Goal: Task Accomplishment & Management: Use online tool/utility

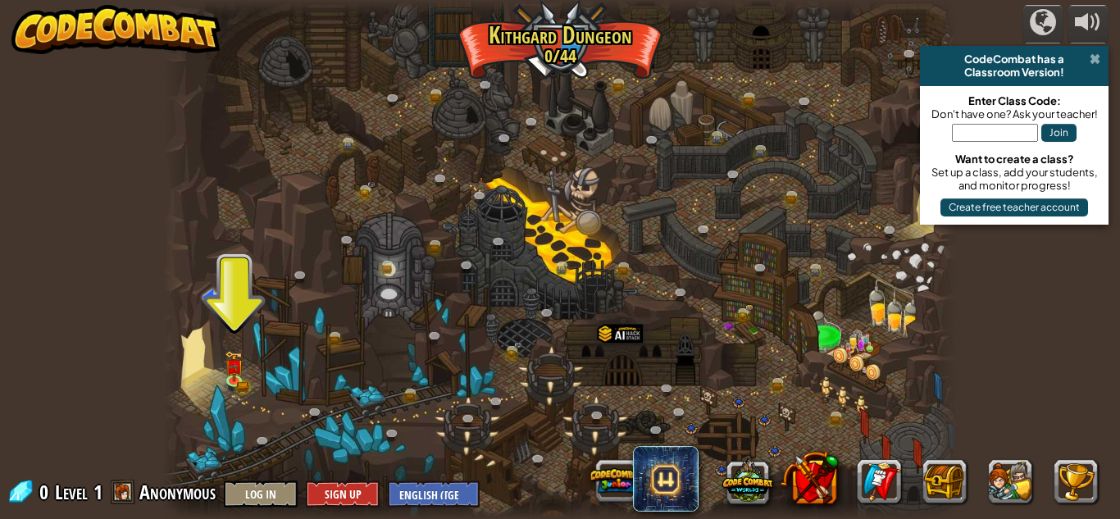
click at [1098, 53] on span at bounding box center [1095, 58] width 11 height 13
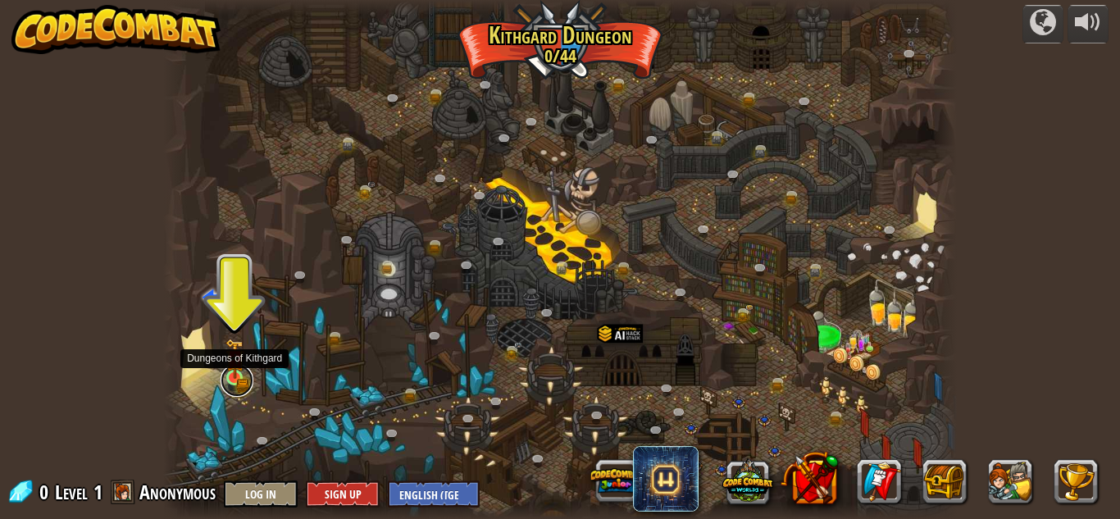
click at [239, 385] on link at bounding box center [237, 380] width 33 height 33
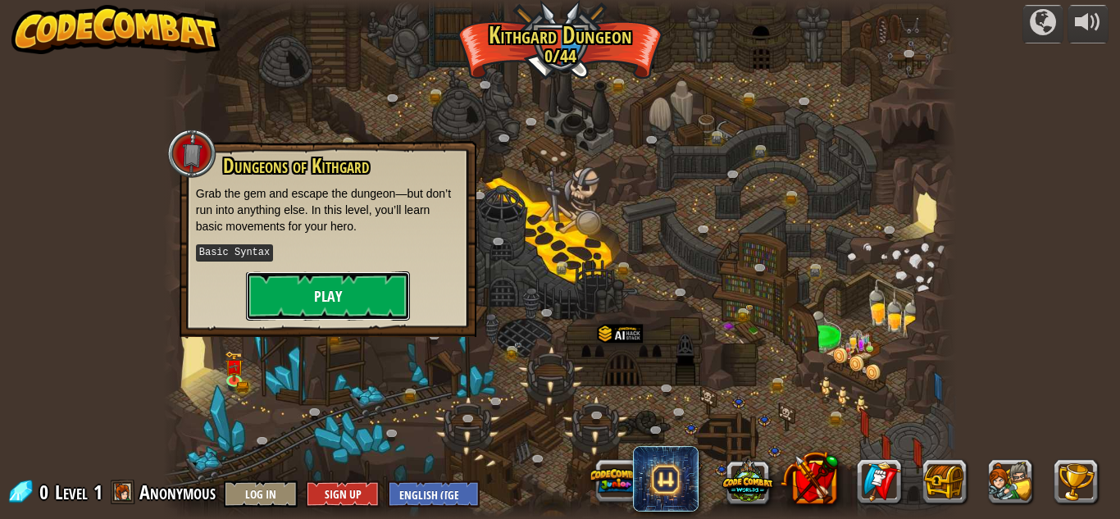
click at [313, 293] on button "Play" at bounding box center [328, 295] width 164 height 49
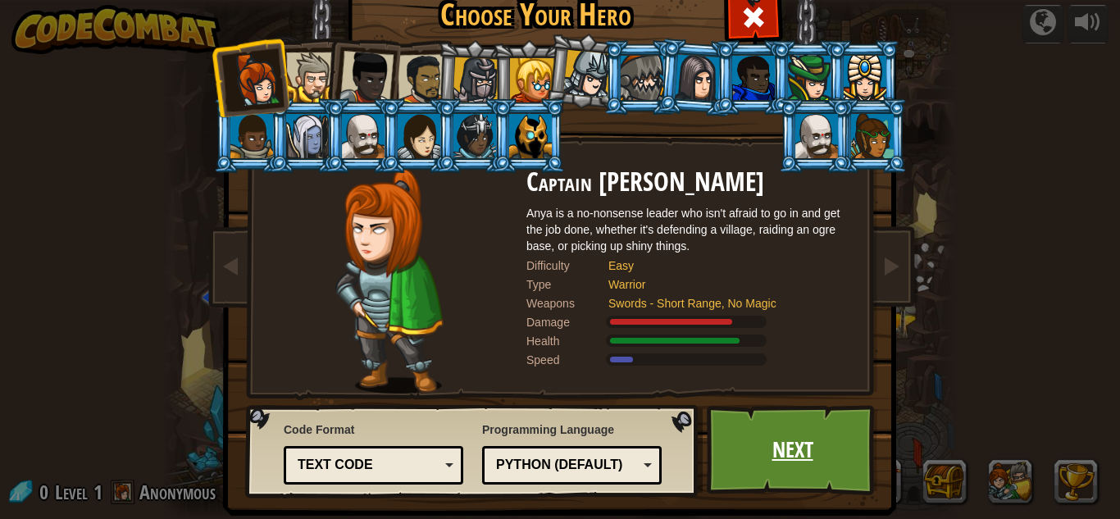
click at [806, 431] on link "Next" at bounding box center [792, 450] width 171 height 90
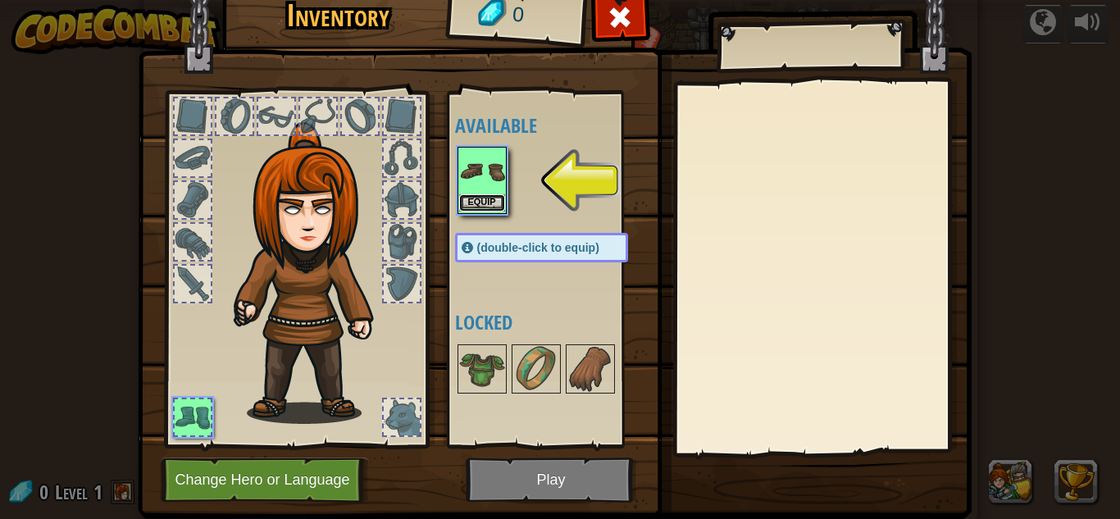
click at [463, 200] on button "Equip" at bounding box center [482, 202] width 46 height 17
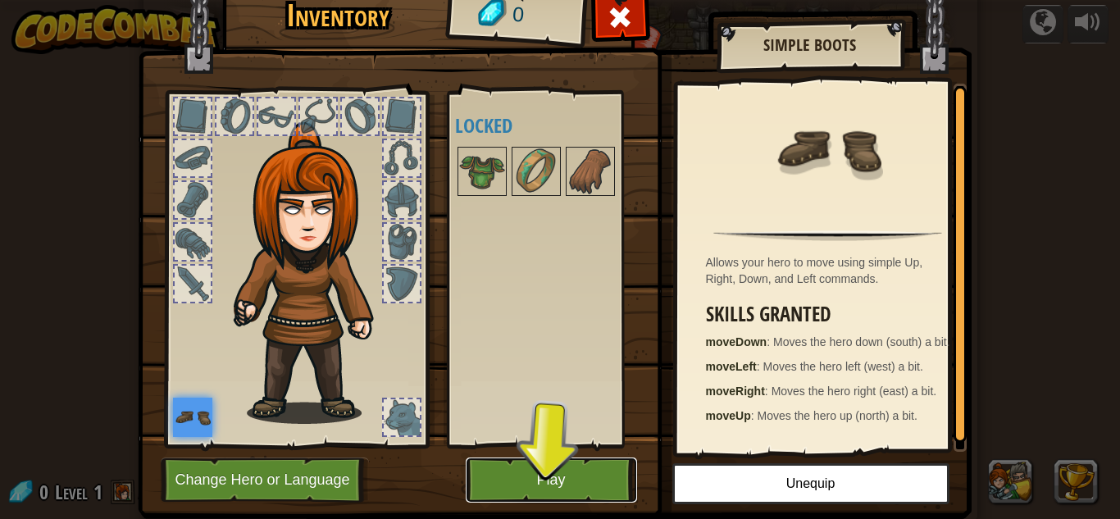
click at [566, 471] on button "Play" at bounding box center [551, 480] width 171 height 45
click at [566, 503] on button "Play" at bounding box center [551, 480] width 171 height 45
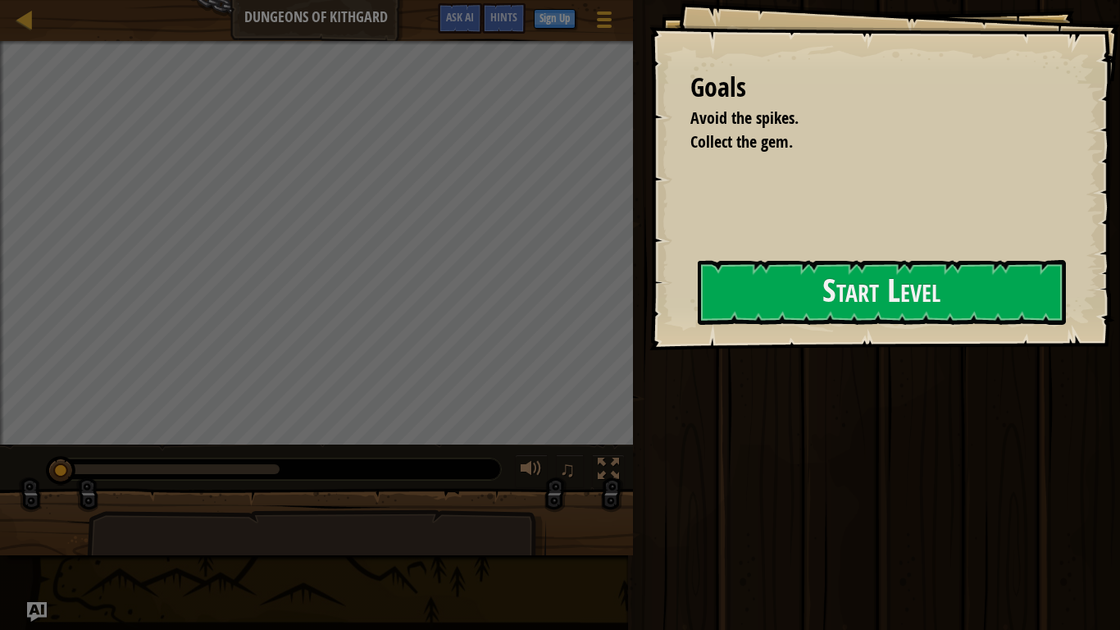
drag, startPoint x: 566, startPoint y: 542, endPoint x: 582, endPoint y: 503, distance: 42.6
click at [566, 518] on div at bounding box center [316, 529] width 633 height 82
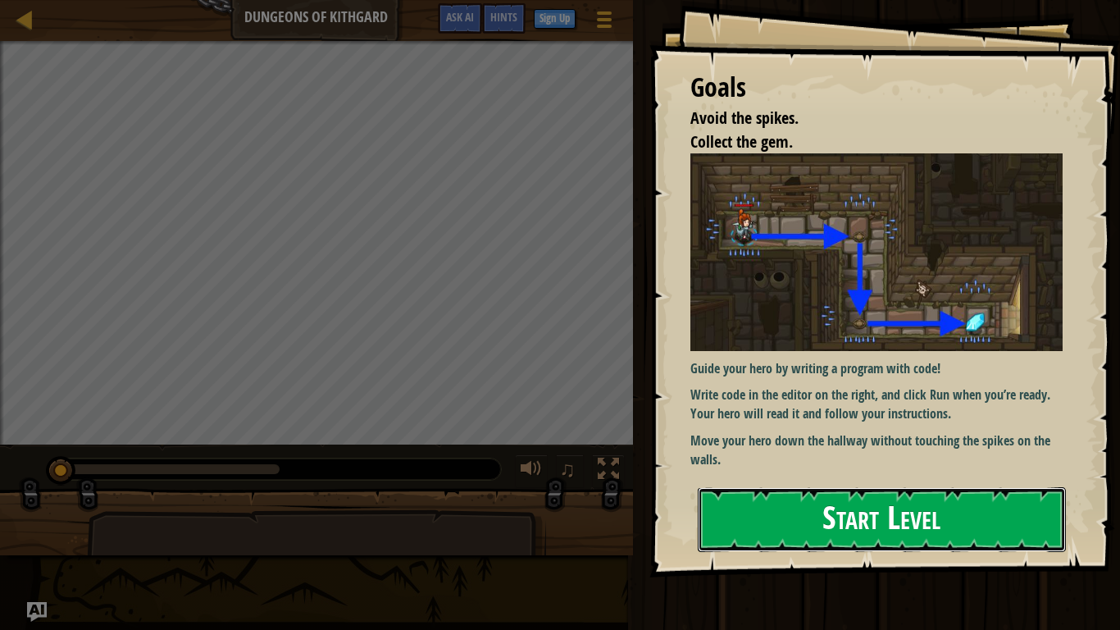
click at [754, 518] on button "Start Level" at bounding box center [882, 519] width 368 height 65
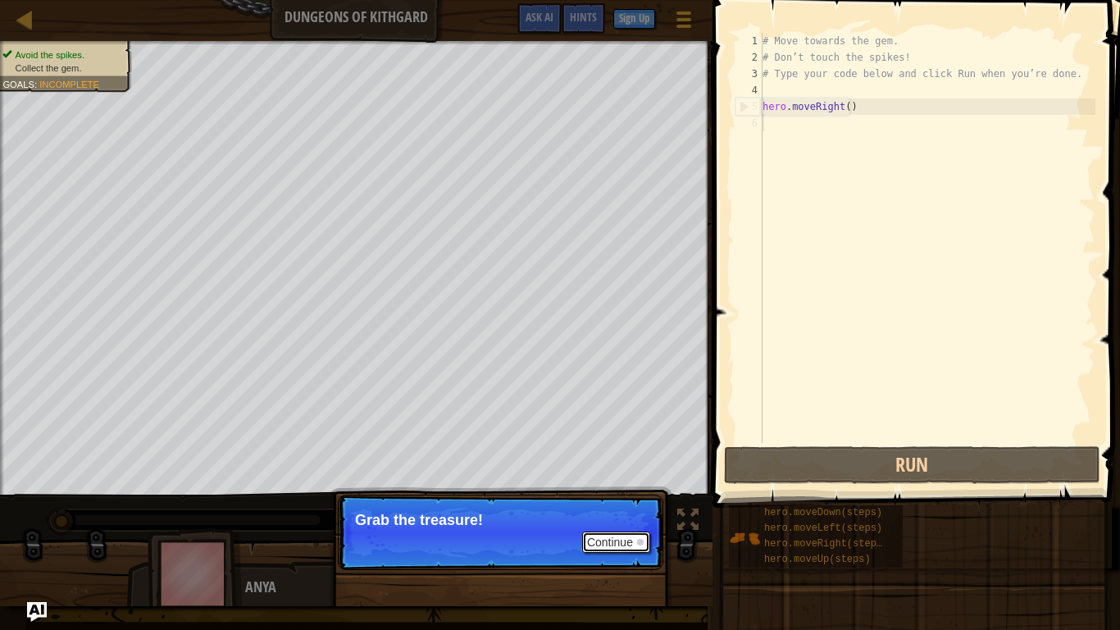
click at [636, 518] on button "Continue" at bounding box center [616, 541] width 68 height 21
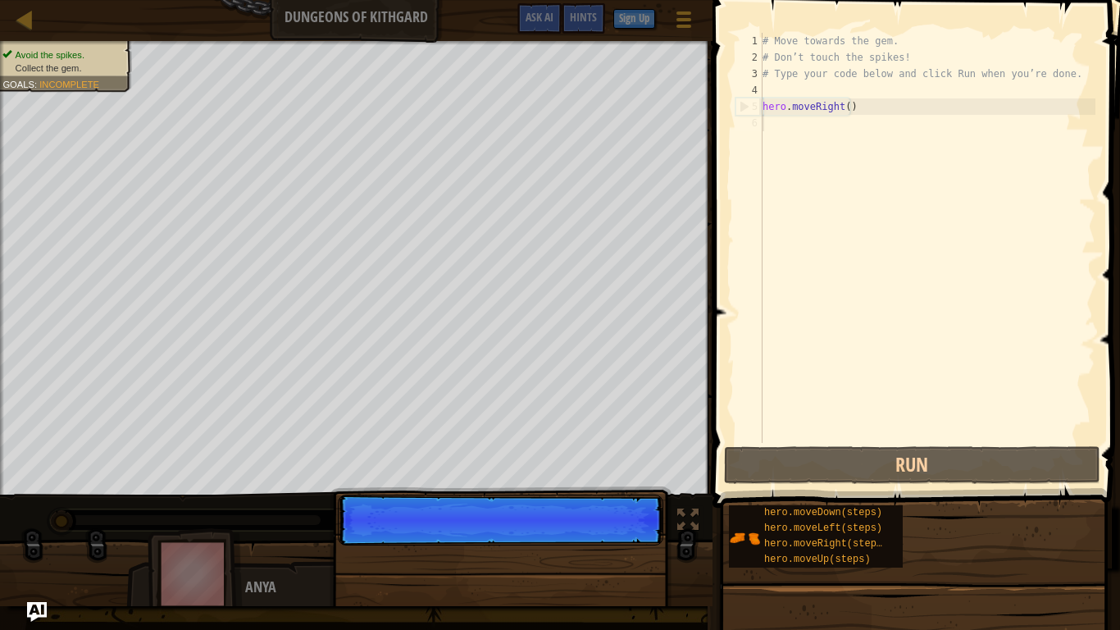
scroll to position [7, 0]
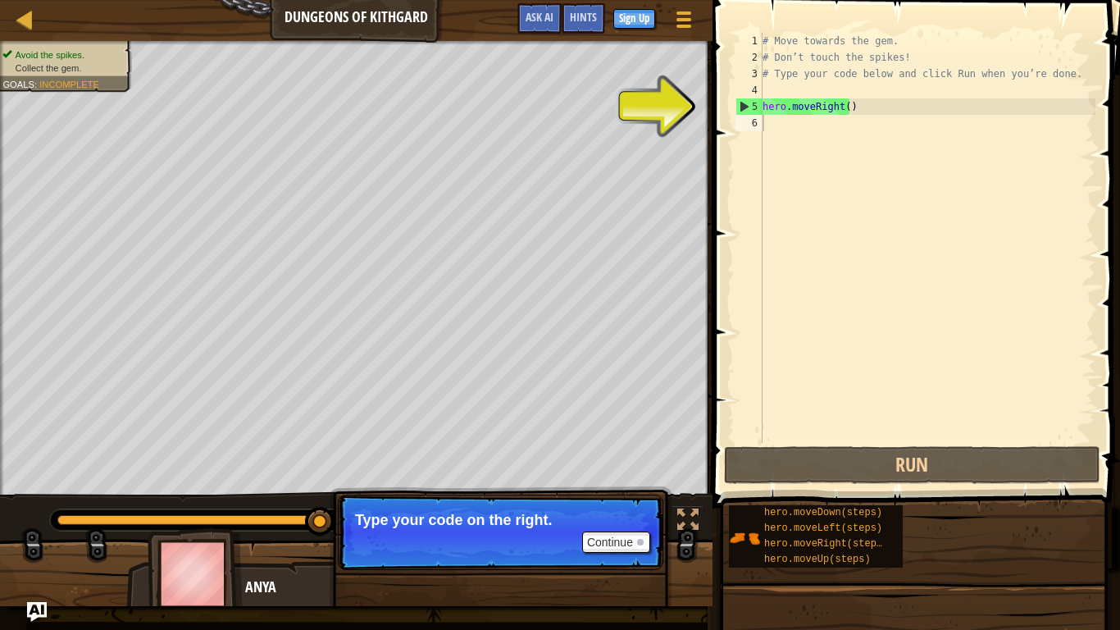
drag, startPoint x: 489, startPoint y: 578, endPoint x: 901, endPoint y: 210, distance: 552.4
click at [901, 210] on div "Map Dungeons of Kithgard Game Menu Done Sign Up Hints Ask AI 1 הההההההההההההההה…" at bounding box center [560, 315] width 1120 height 630
drag, startPoint x: 800, startPoint y: 114, endPoint x: 784, endPoint y: 128, distance: 20.9
click at [784, 128] on div "# Move towards the gem. # Don’t touch the spikes! # Type your code below and cl…" at bounding box center [927, 254] width 336 height 443
type textarea "hero.moveRight()"
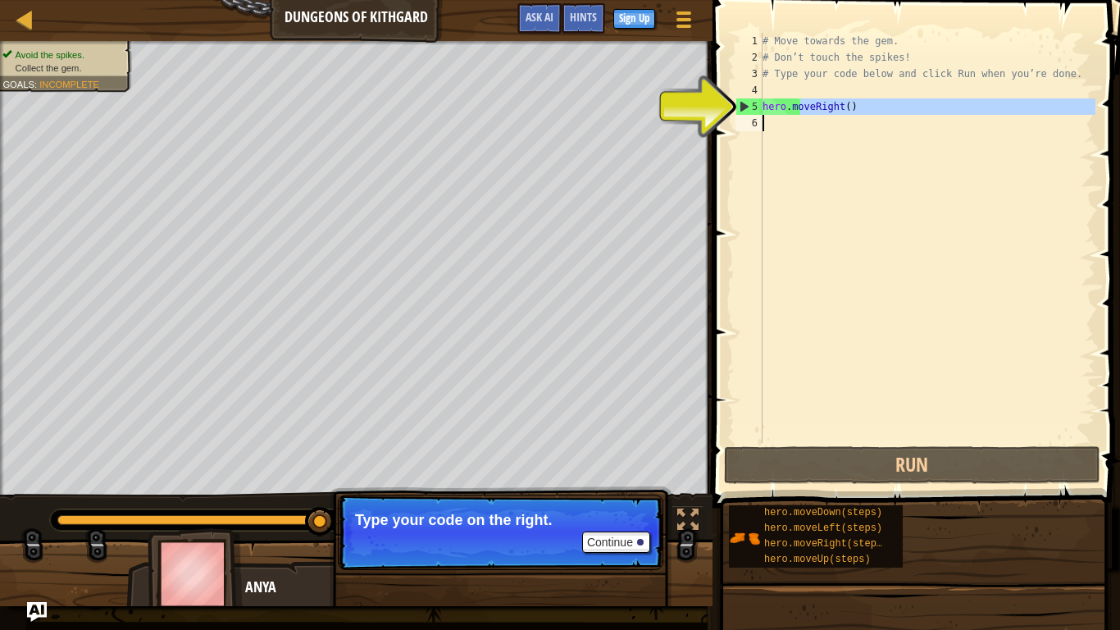
click at [784, 128] on div "# Move towards the gem. # Don’t touch the spikes! # Type your code below and cl…" at bounding box center [927, 238] width 336 height 410
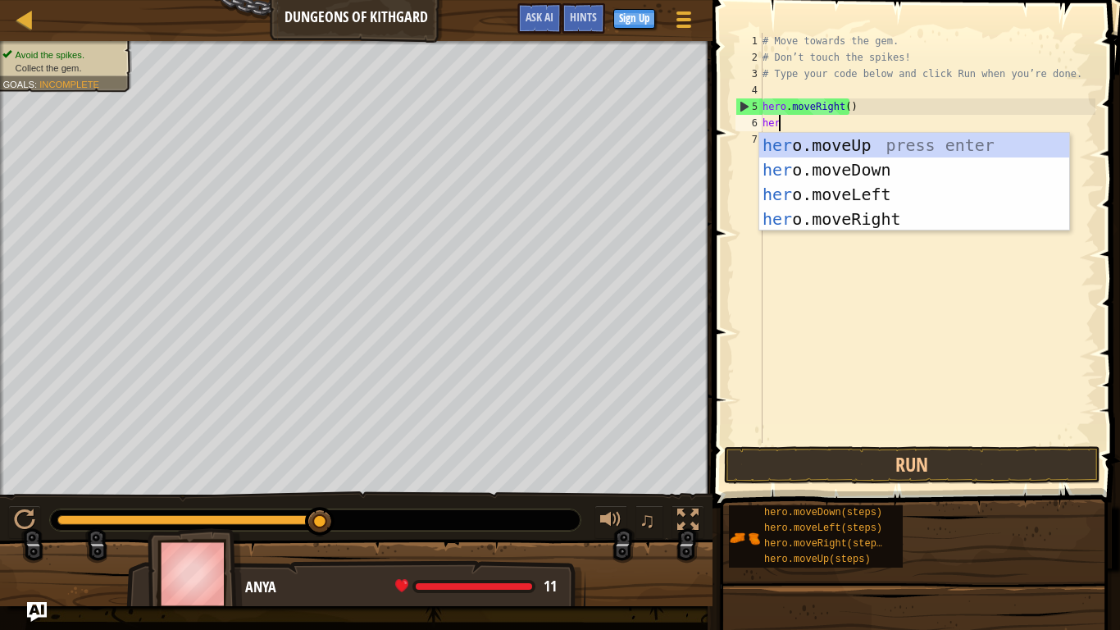
type textarea "hero"
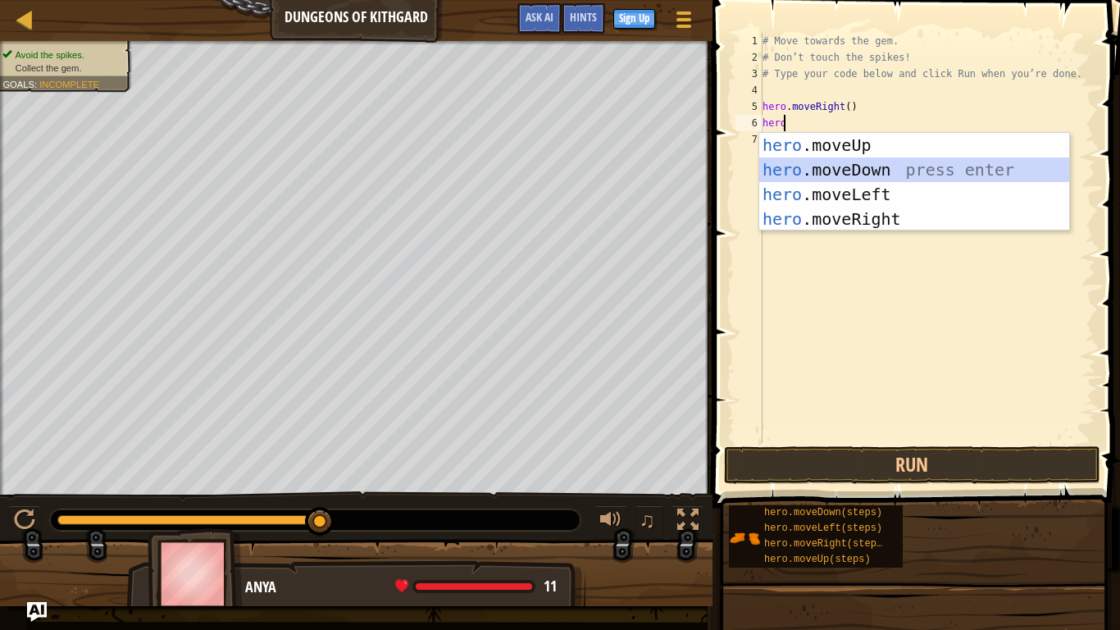
click at [819, 177] on div "hero .moveUp press enter hero .moveDown press enter hero .moveLeft press enter …" at bounding box center [914, 207] width 310 height 148
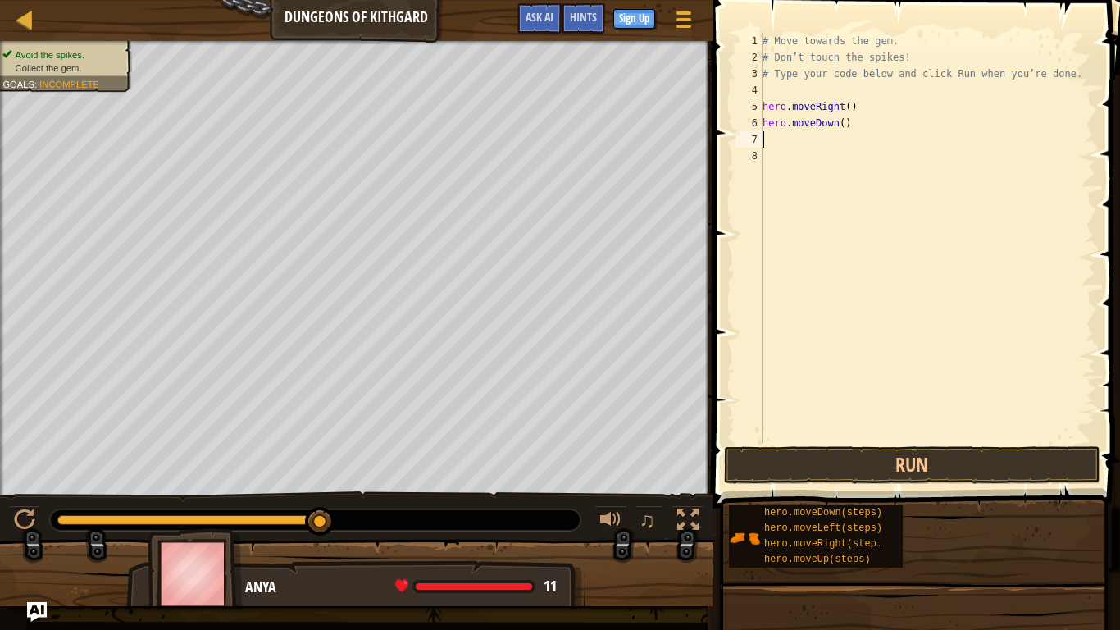
scroll to position [7, 0]
click at [861, 460] on button "Run" at bounding box center [912, 465] width 376 height 38
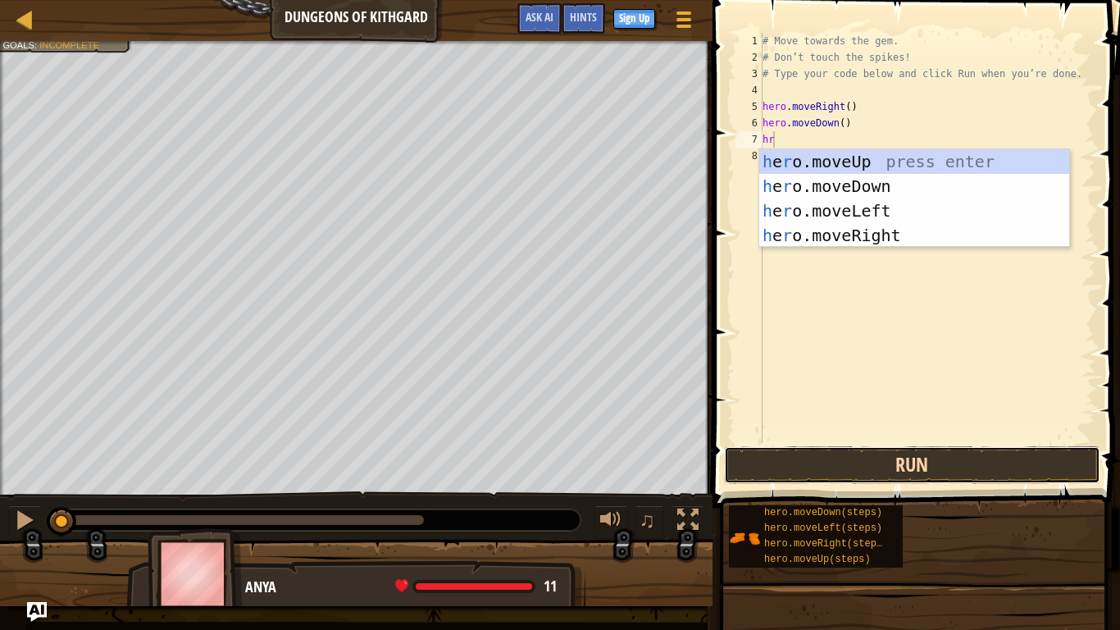
click at [824, 451] on button "Run" at bounding box center [912, 465] width 376 height 38
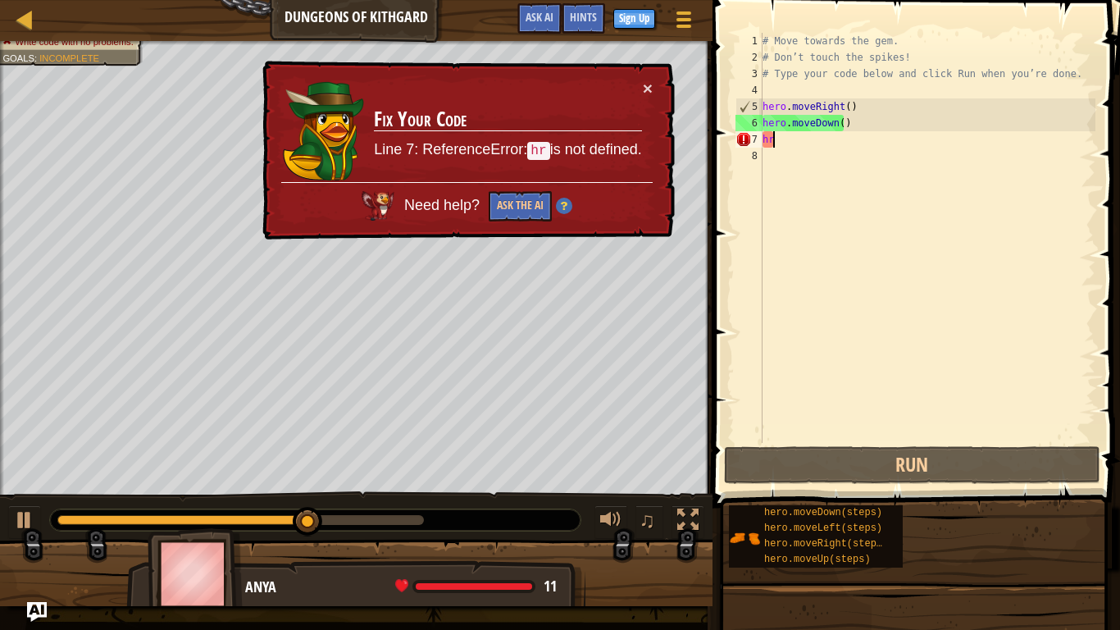
click at [788, 143] on div "# Move towards the gem. # Don’t touch the spikes! # Type your code below and cl…" at bounding box center [927, 254] width 336 height 443
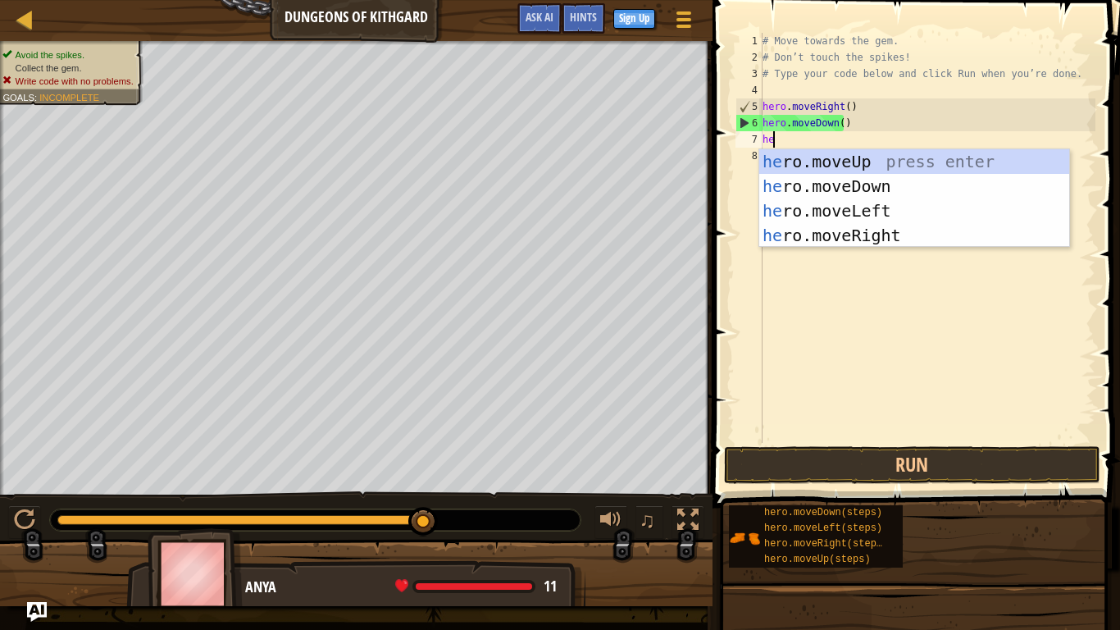
type textarea "her"
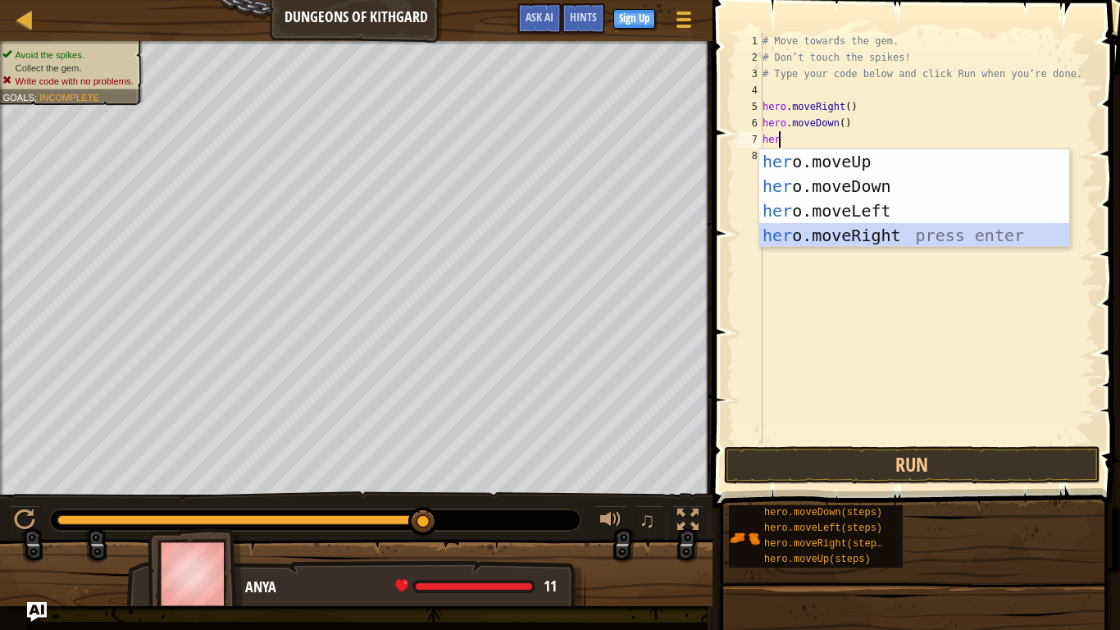
click at [907, 228] on div "her o.moveUp press enter her o.moveDown press enter her o.moveLeft press enter …" at bounding box center [914, 223] width 310 height 148
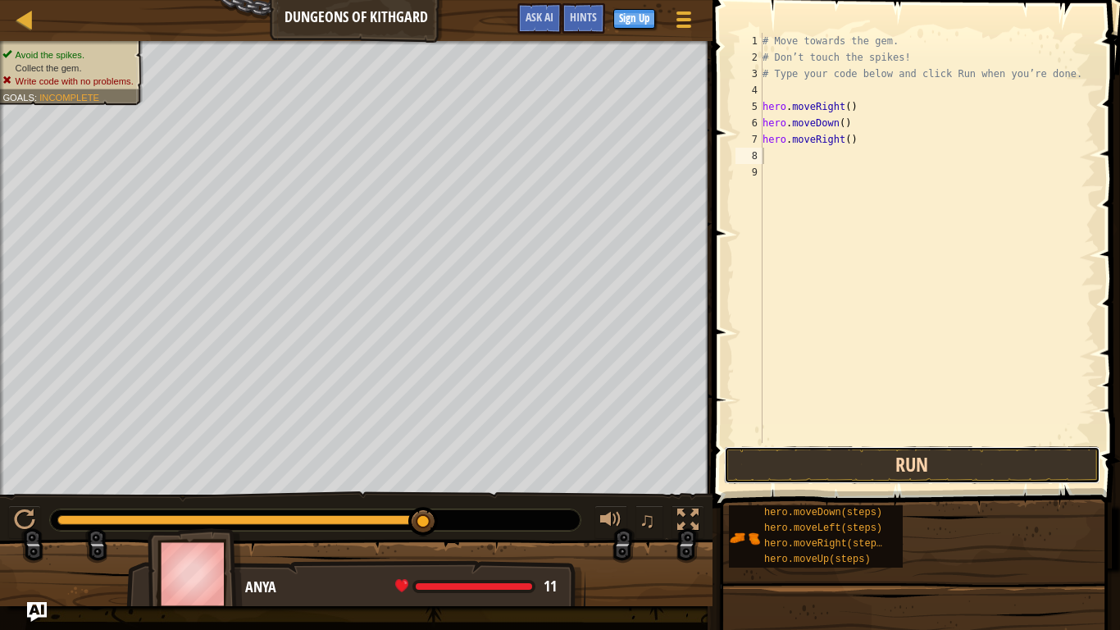
click at [824, 460] on button "Run" at bounding box center [912, 465] width 376 height 38
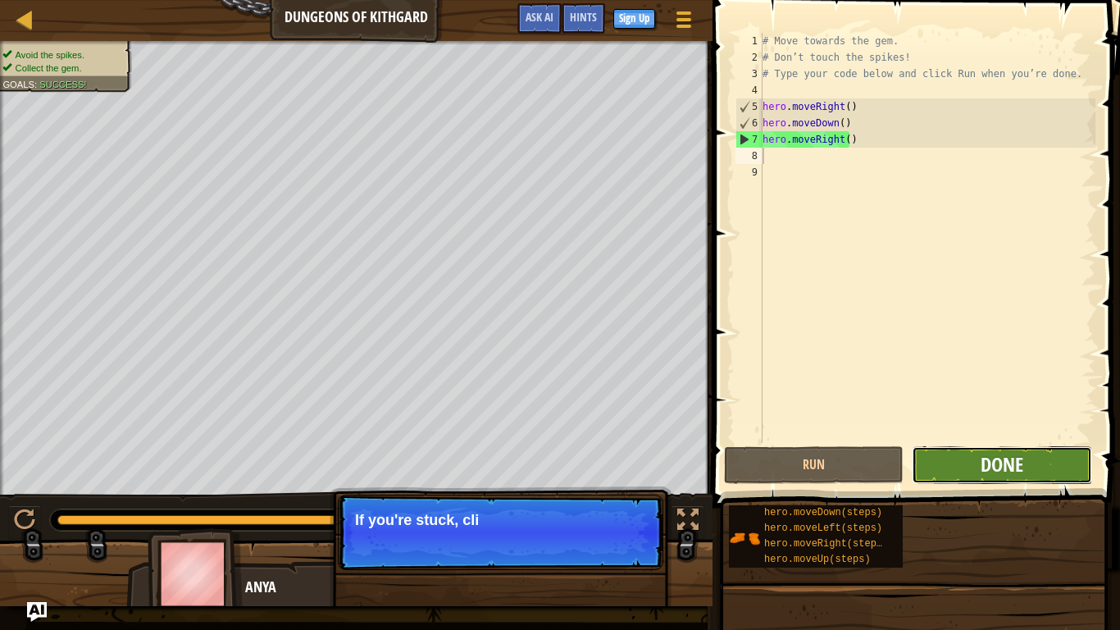
click at [1016, 456] on span "Done" at bounding box center [1002, 464] width 43 height 26
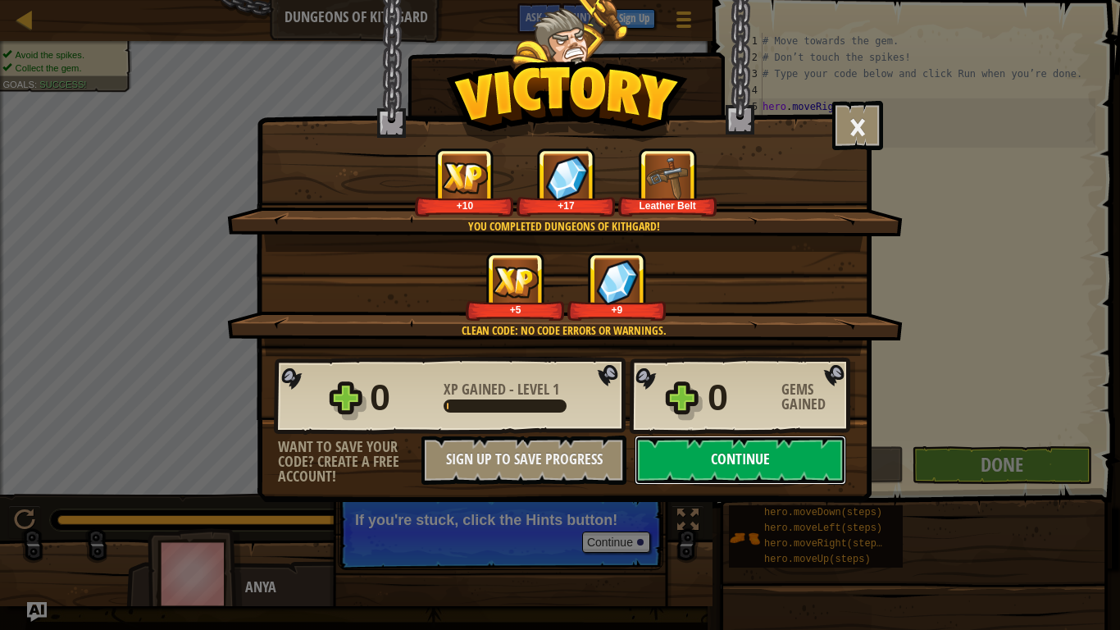
click at [750, 457] on button "Continue" at bounding box center [741, 460] width 212 height 49
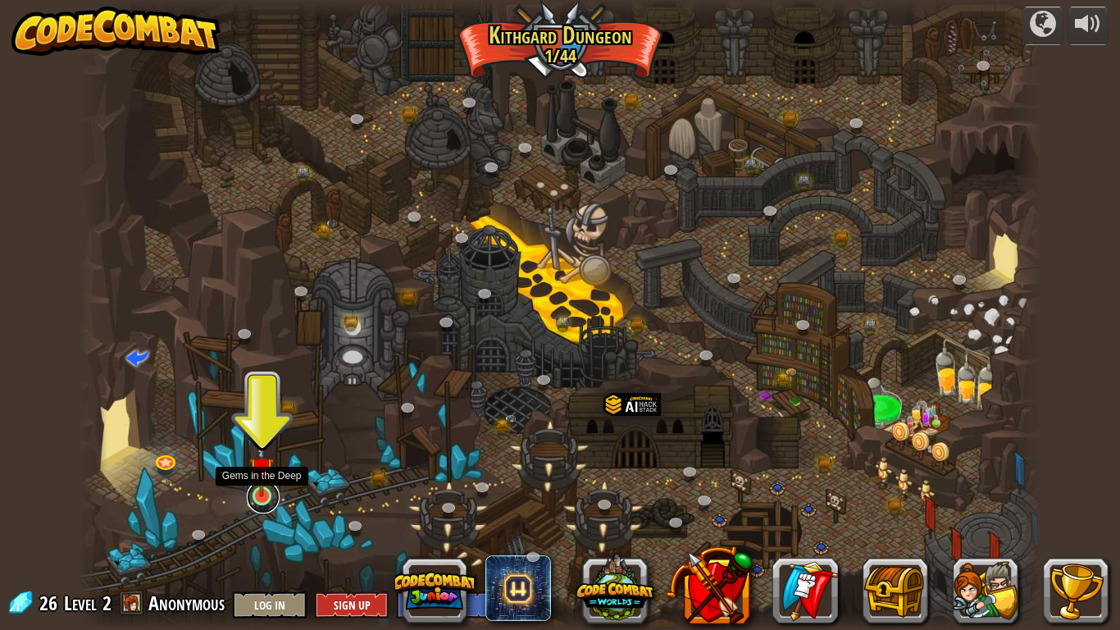
click at [273, 500] on link at bounding box center [263, 497] width 33 height 33
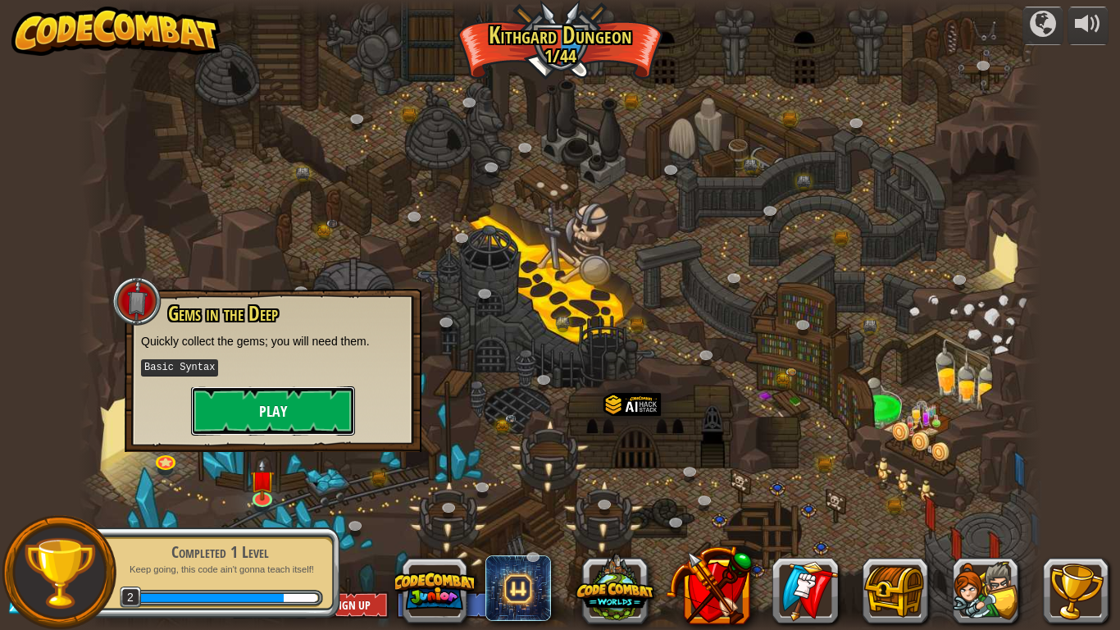
click at [281, 417] on button "Play" at bounding box center [273, 410] width 164 height 49
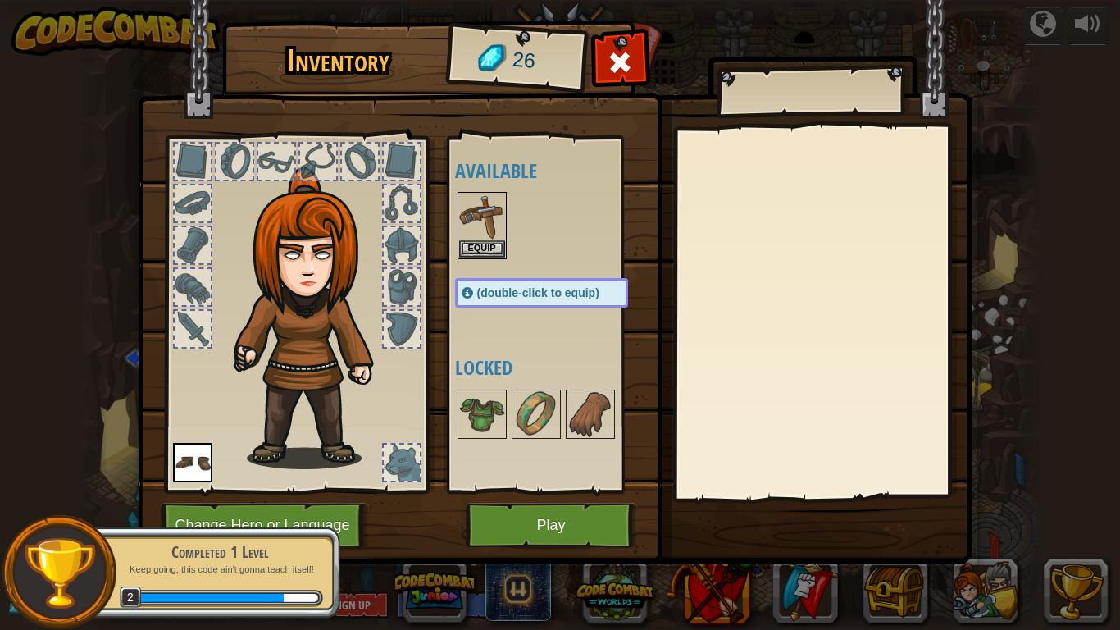
click at [281, 417] on img at bounding box center [314, 318] width 176 height 302
click at [495, 513] on button "Play" at bounding box center [551, 525] width 171 height 45
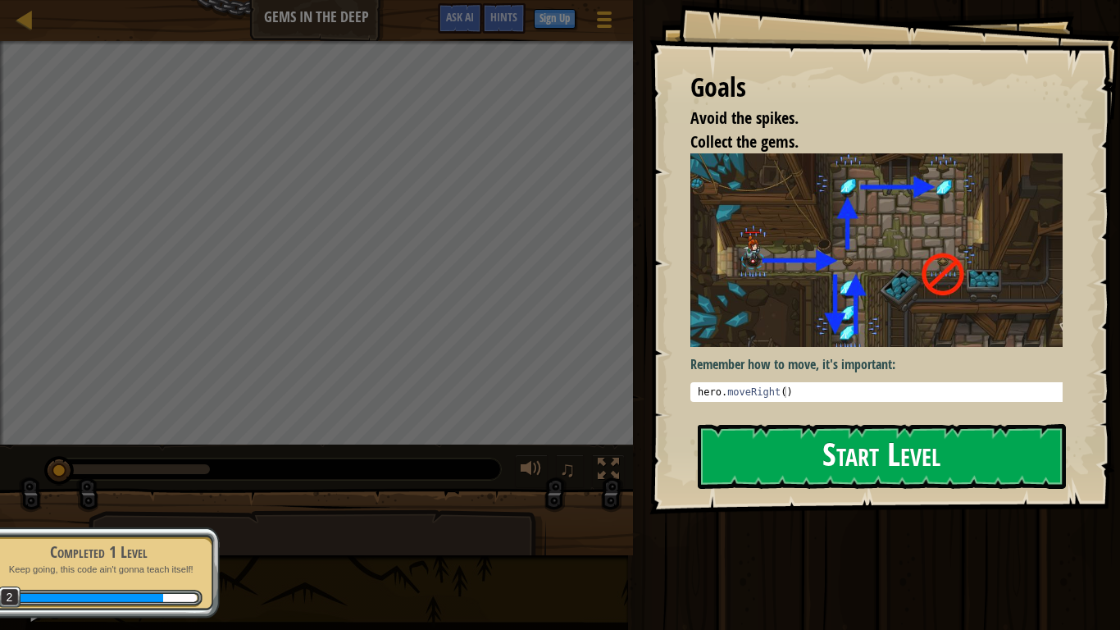
click at [748, 290] on img at bounding box center [883, 250] width 385 height 194
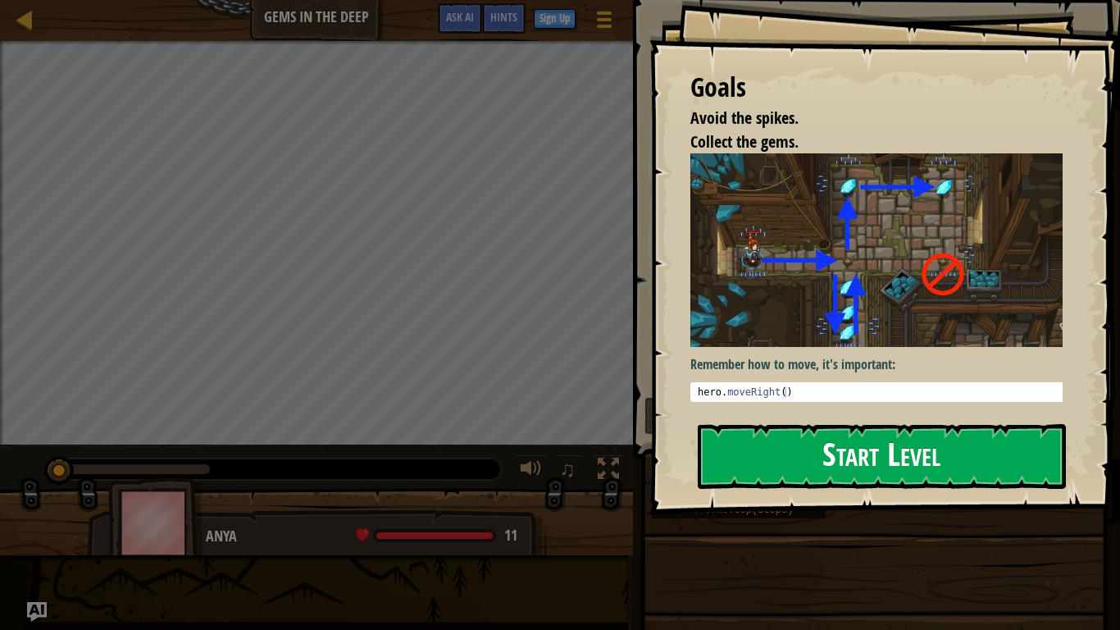
click at [783, 456] on button "Start Level" at bounding box center [882, 456] width 368 height 65
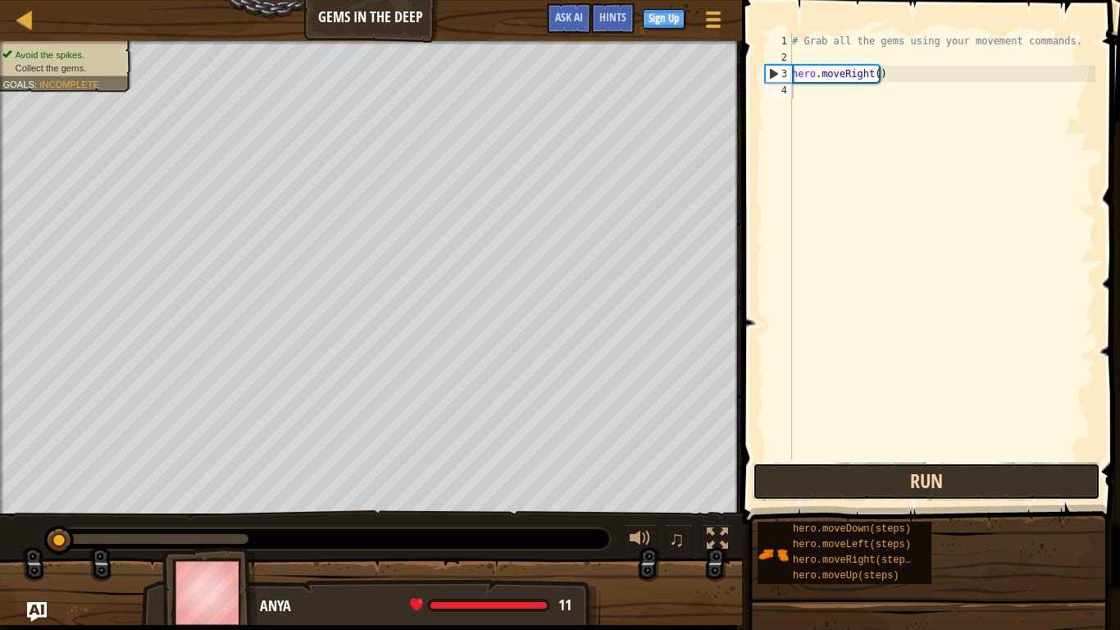
click at [875, 470] on button "Run" at bounding box center [927, 482] width 348 height 38
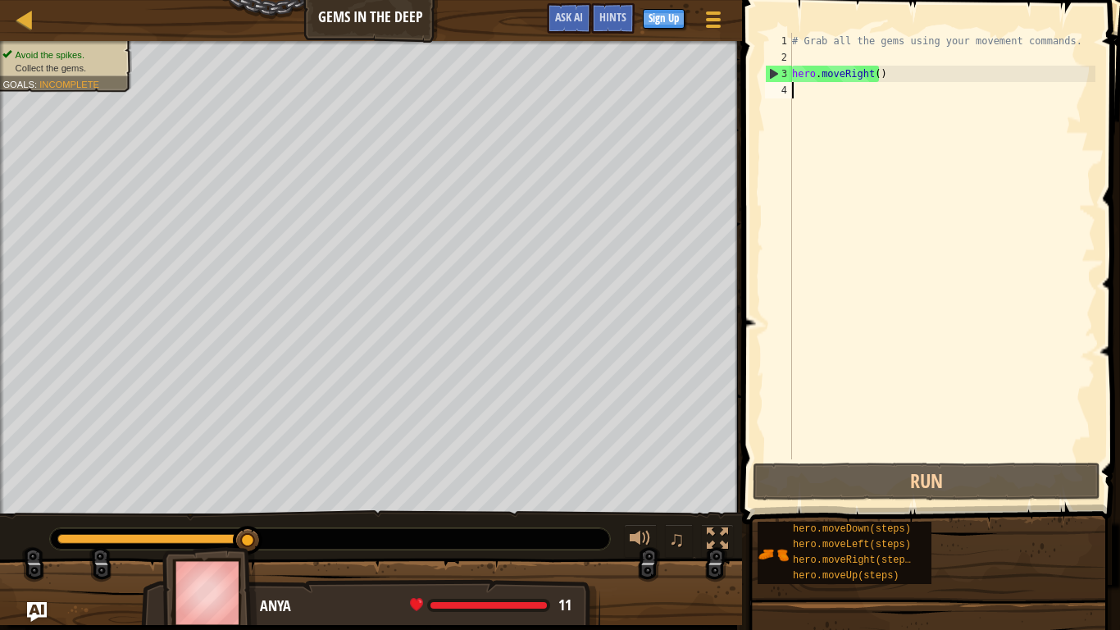
click at [796, 85] on div "# Grab all the gems using your movement commands. hero . moveRight ( )" at bounding box center [942, 262] width 307 height 459
type textarea "h"
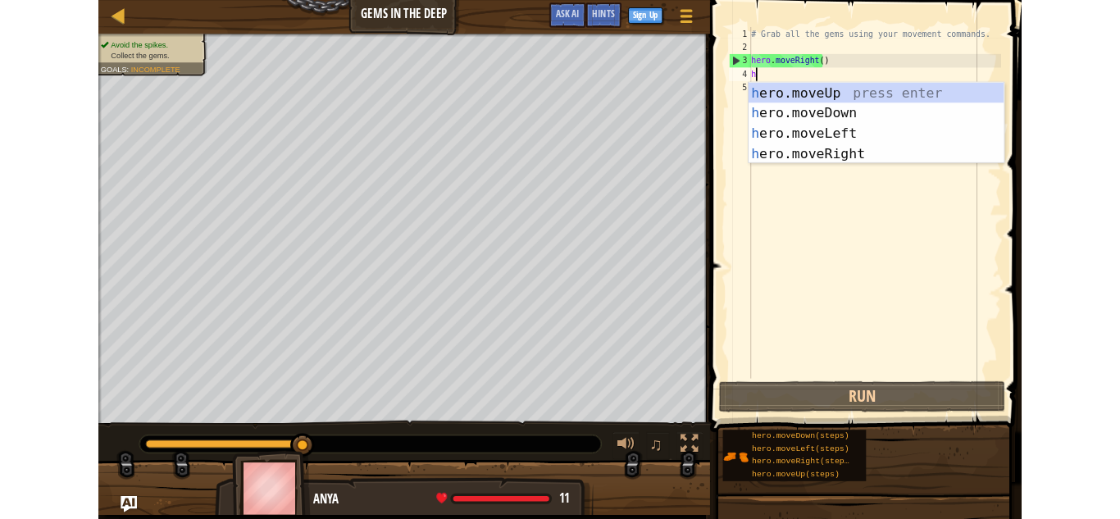
scroll to position [7, 0]
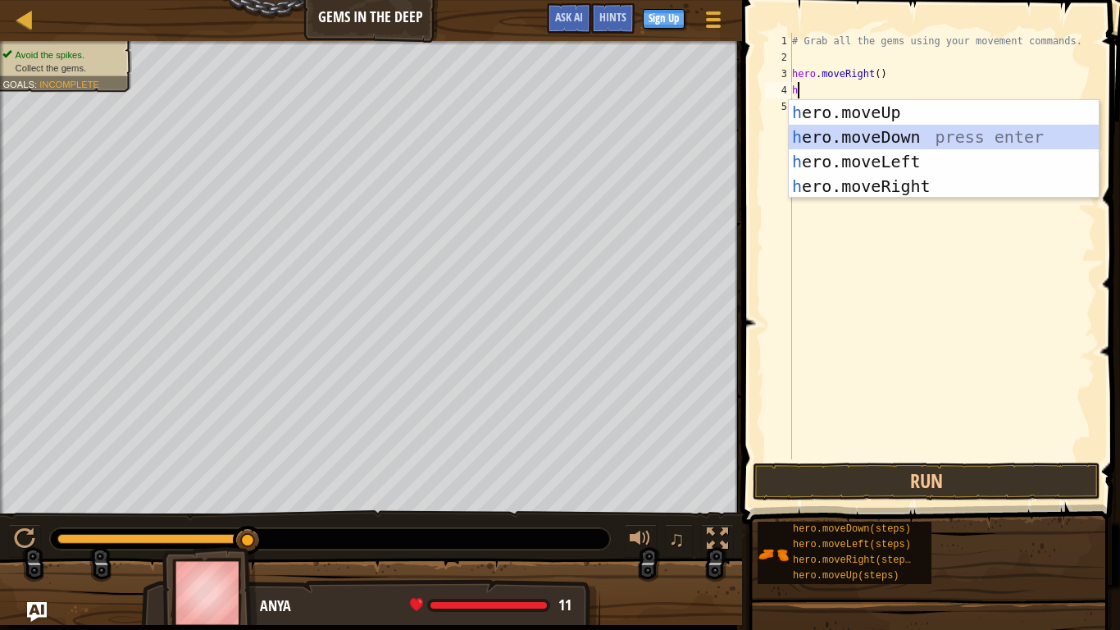
click at [887, 144] on div "h ero.moveUp press enter h ero.moveDown press enter h ero.moveLeft press enter …" at bounding box center [944, 174] width 310 height 148
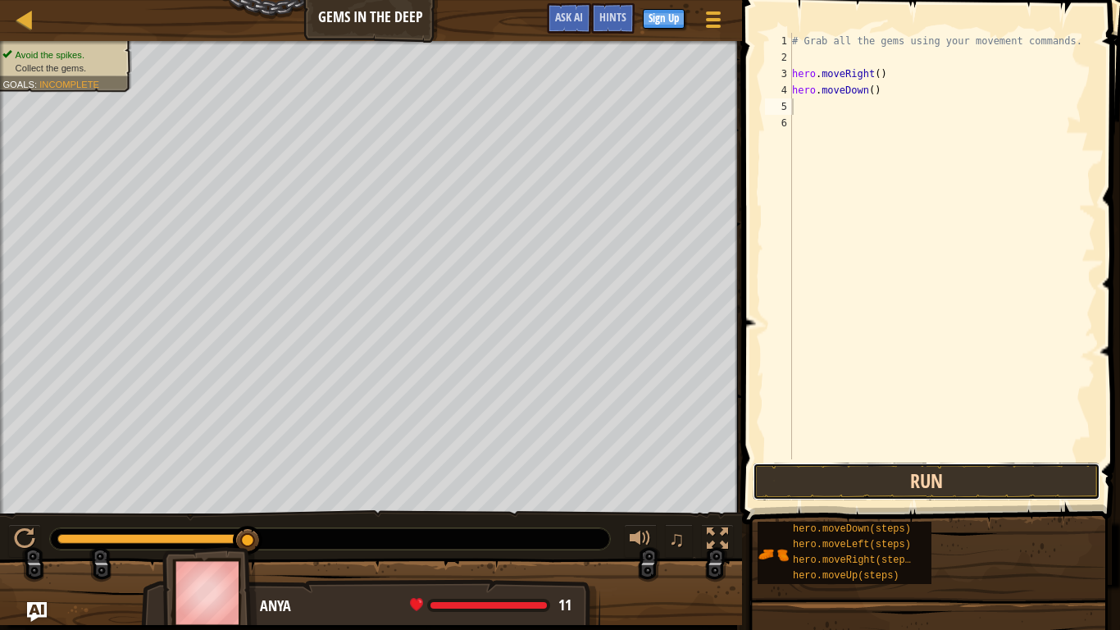
click at [866, 479] on button "Run" at bounding box center [927, 482] width 348 height 38
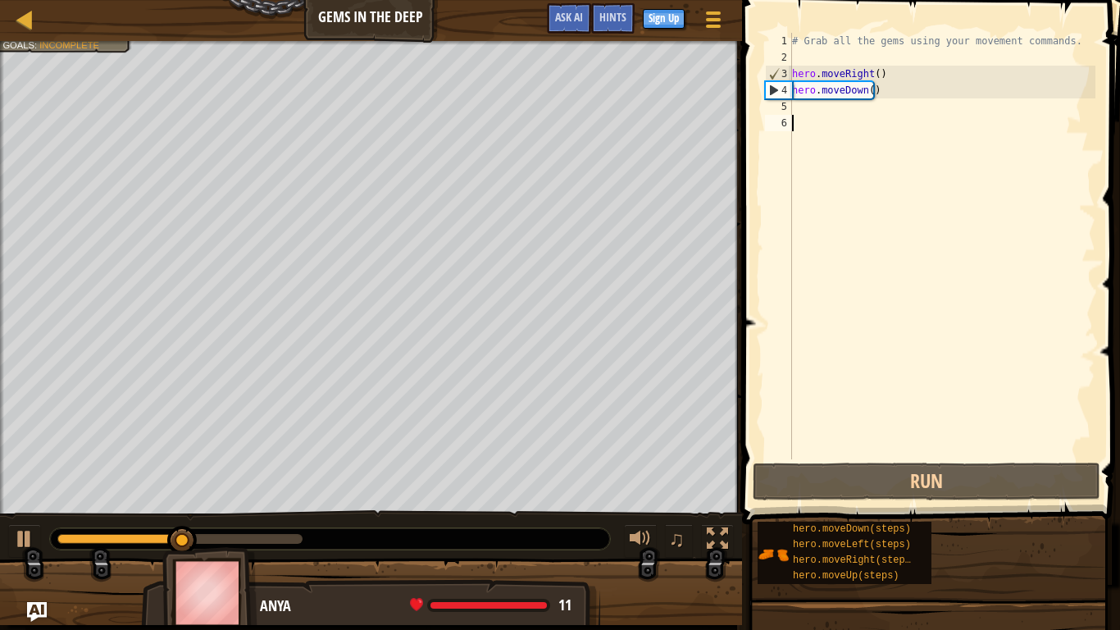
click at [806, 115] on div "# Grab all the gems using your movement commands. hero . moveRight ( ) hero . m…" at bounding box center [942, 262] width 307 height 459
click at [800, 101] on div "# Grab all the gems using your movement commands. hero . moveRight ( ) hero . m…" at bounding box center [942, 262] width 307 height 459
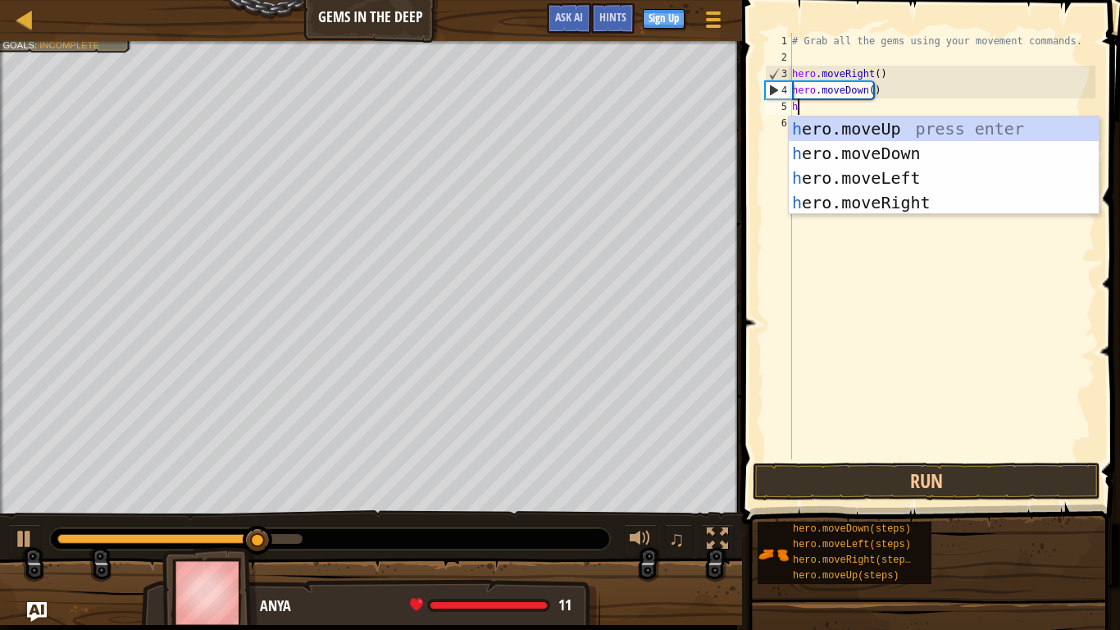
type textarea "he"
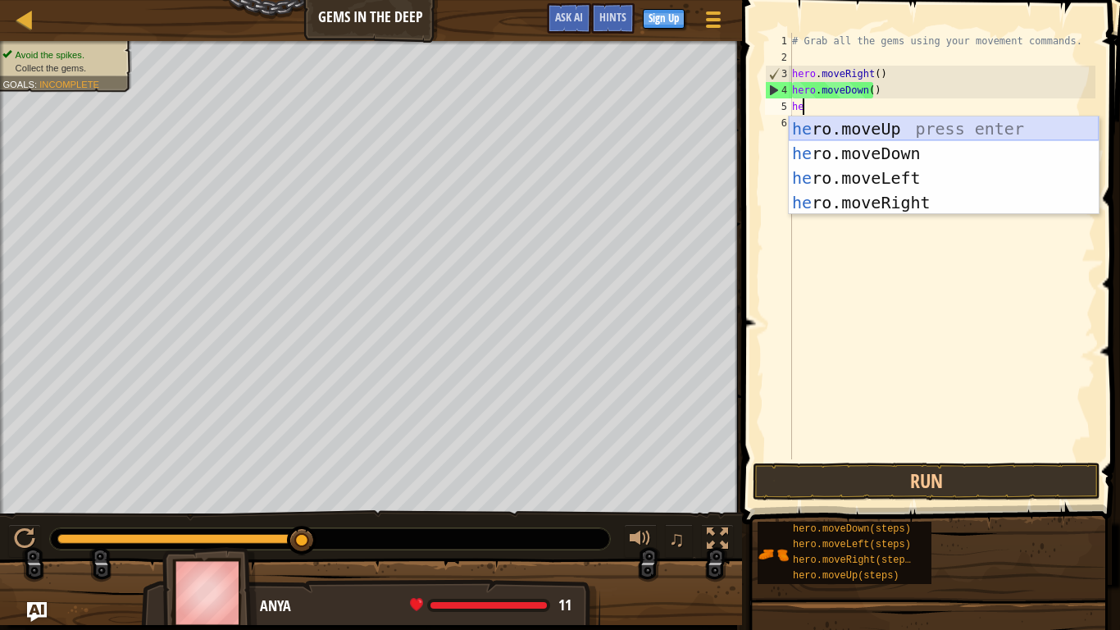
click at [860, 129] on div "he ro.moveUp press enter he ro.moveDown press enter he ro.moveLeft press enter …" at bounding box center [944, 190] width 310 height 148
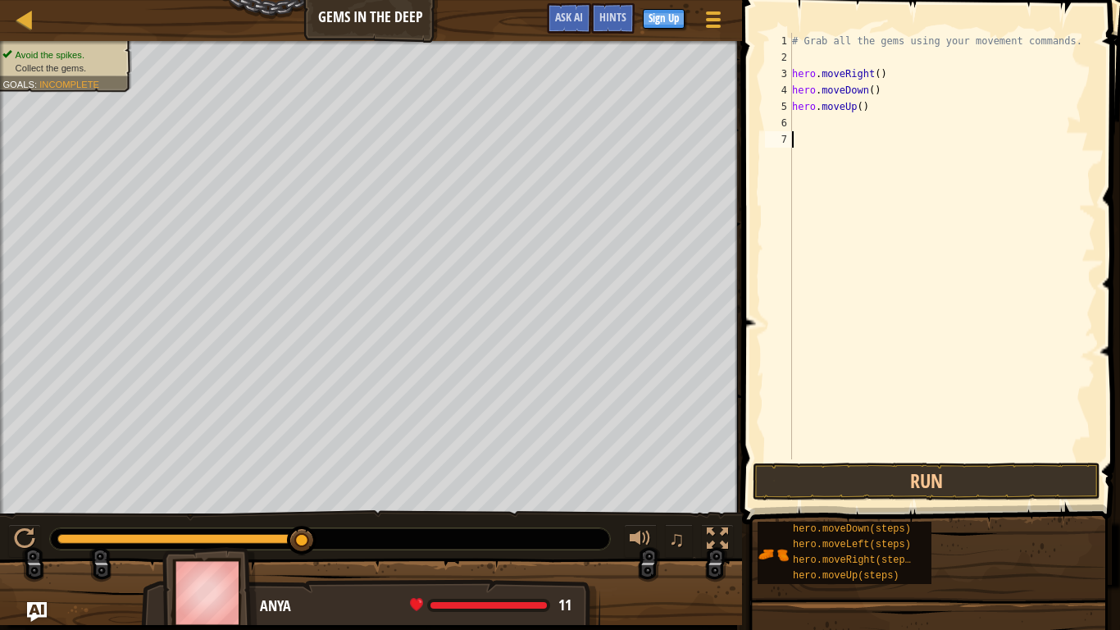
drag, startPoint x: 851, startPoint y: 466, endPoint x: 816, endPoint y: 446, distance: 40.4
click at [816, 446] on div "# Grab all the gems using your movement commands. hero . moveRight ( ) hero . m…" at bounding box center [942, 262] width 307 height 459
click at [821, 482] on button "Run" at bounding box center [927, 482] width 348 height 38
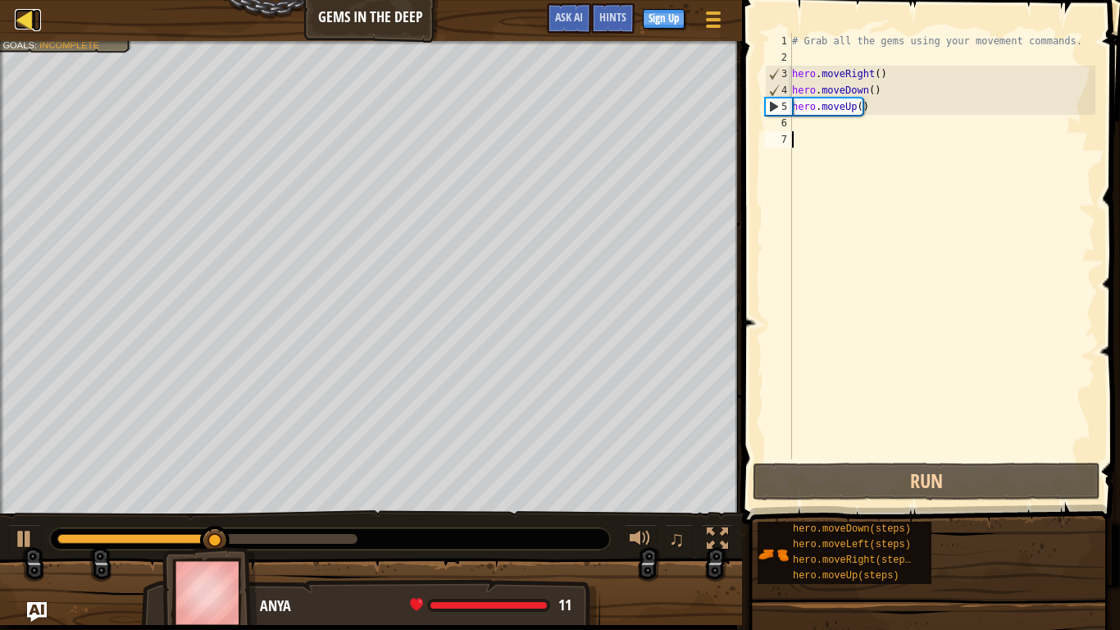
click at [17, 17] on div at bounding box center [25, 19] width 21 height 21
